Goal: Transaction & Acquisition: Obtain resource

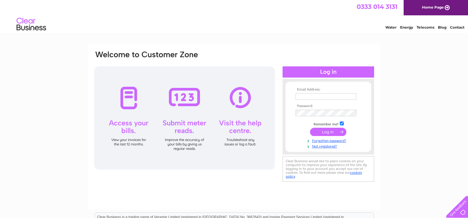
type input "jasrandeva@yahoo.co.uk"
click at [333, 131] on input "submit" at bounding box center [328, 132] width 36 height 8
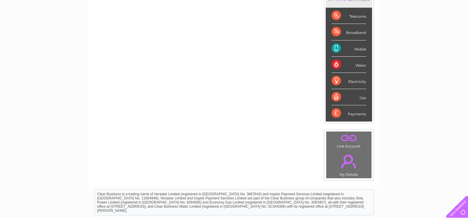
scroll to position [30, 0]
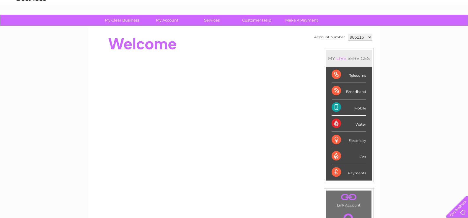
click at [367, 36] on select "986116 1089887" at bounding box center [360, 37] width 25 height 7
select select "1089887"
click at [348, 34] on select "986116 1089887" at bounding box center [360, 37] width 25 height 7
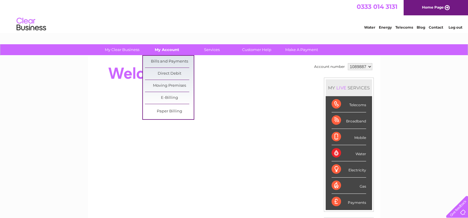
click at [173, 50] on link "My Account" at bounding box center [167, 49] width 49 height 11
click at [173, 62] on link "Bills and Payments" at bounding box center [169, 62] width 49 height 12
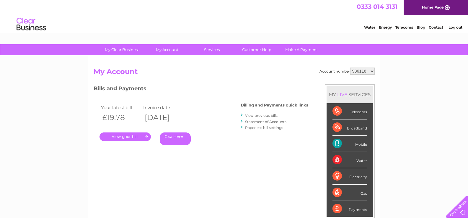
click at [259, 113] on link "View previous bills" at bounding box center [261, 115] width 32 height 4
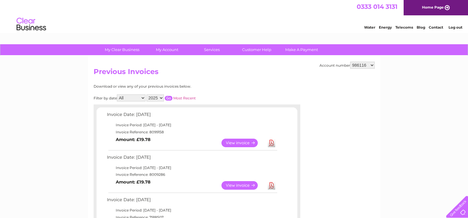
click at [237, 185] on link "View" at bounding box center [243, 185] width 43 height 9
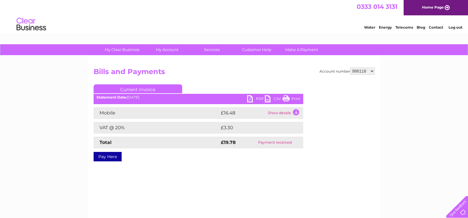
click at [259, 99] on link "PDF" at bounding box center [256, 99] width 18 height 9
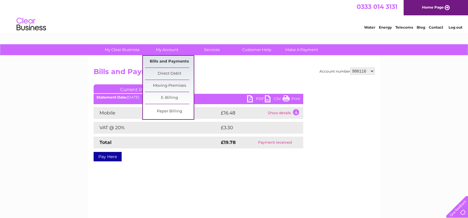
click at [169, 61] on link "Bills and Payments" at bounding box center [169, 62] width 49 height 12
click at [167, 61] on link "Bills and Payments" at bounding box center [169, 62] width 49 height 12
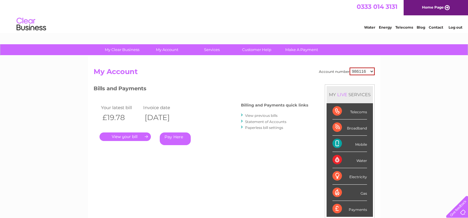
click at [133, 136] on link "." at bounding box center [125, 137] width 51 height 9
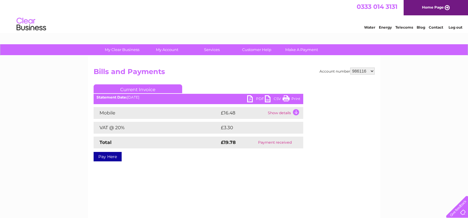
click at [253, 98] on link "PDF" at bounding box center [256, 99] width 18 height 9
click at [457, 26] on link "Log out" at bounding box center [456, 27] width 14 height 4
